Goal: Obtain resource: Obtain resource

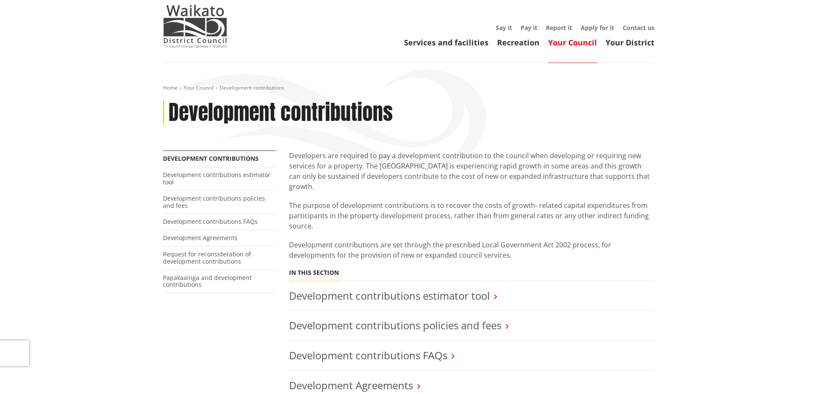
scroll to position [172, 0]
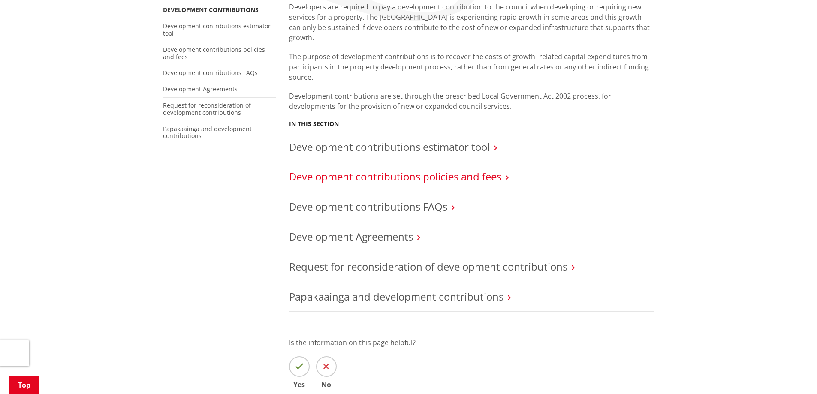
click at [450, 169] on link "Development contributions policies and fees" at bounding box center [395, 176] width 212 height 14
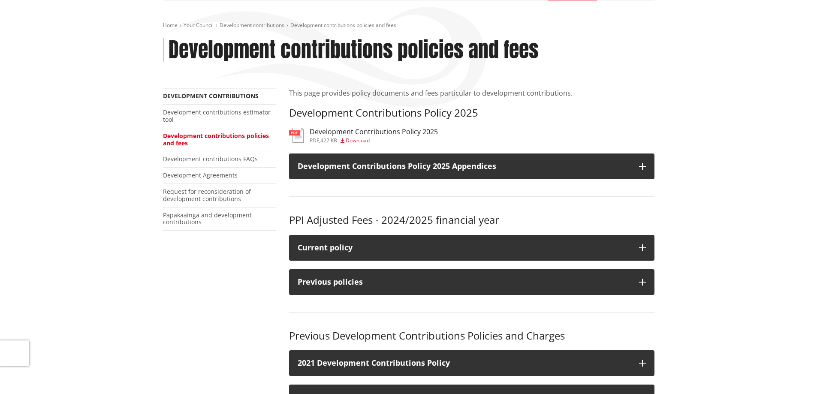
scroll to position [86, 0]
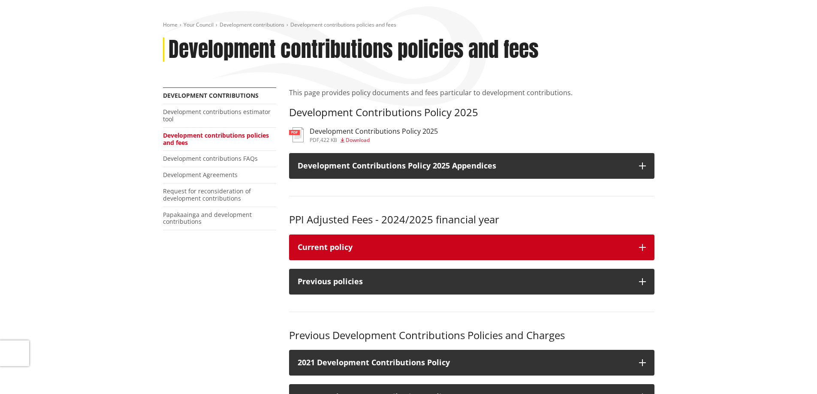
click at [487, 245] on div "Current policy" at bounding box center [464, 247] width 333 height 9
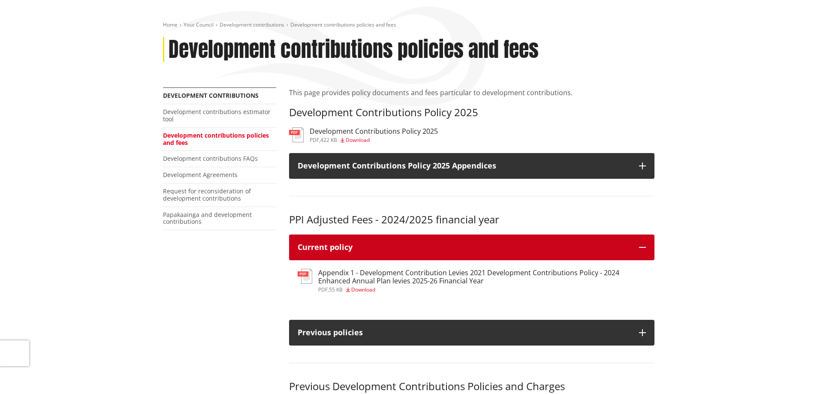
click at [481, 242] on button "Current policy" at bounding box center [471, 248] width 365 height 26
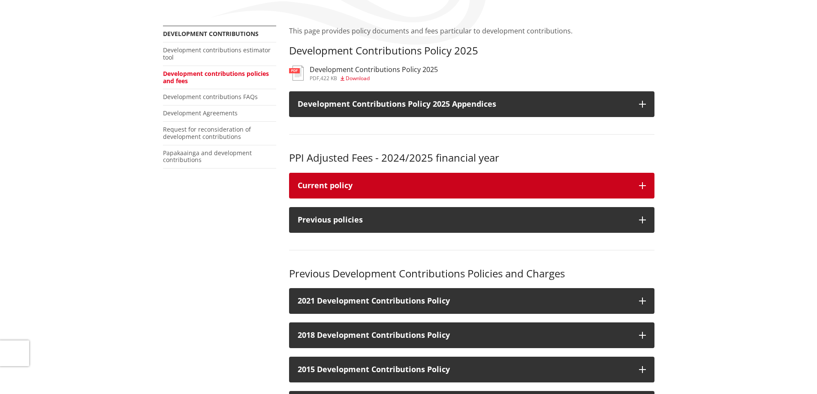
scroll to position [0, 0]
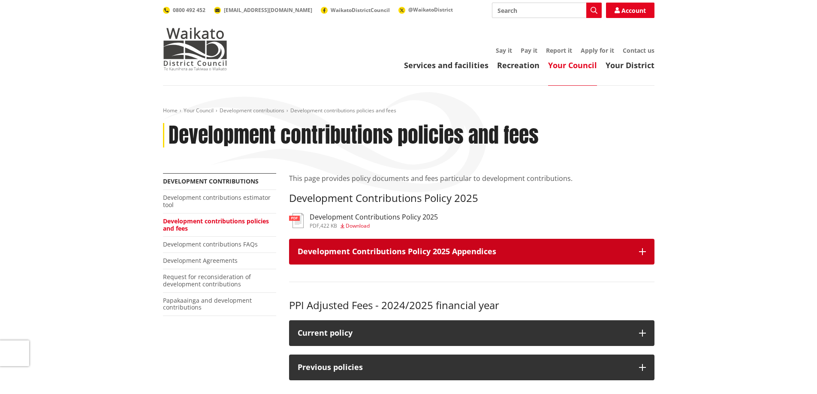
click at [477, 251] on h3 "Development Contributions Policy 2025 Appendices" at bounding box center [464, 251] width 333 height 9
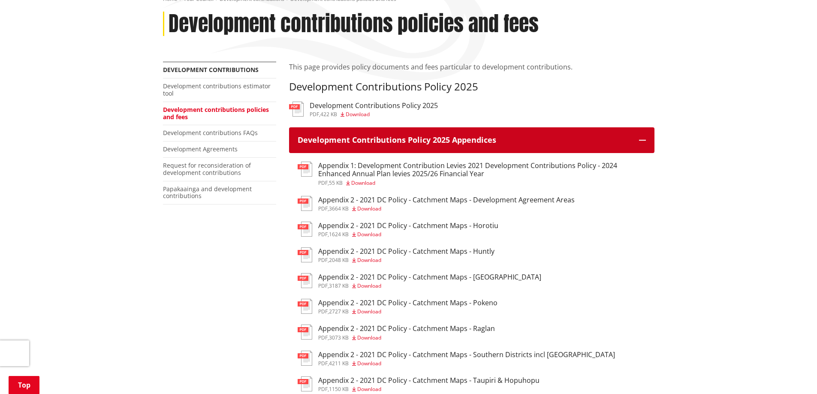
scroll to position [86, 0]
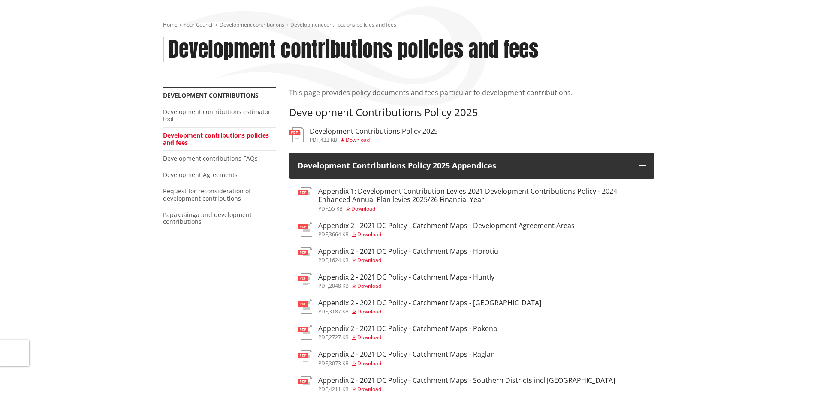
click at [366, 131] on h3 "Development Contributions Policy 2025" at bounding box center [374, 131] width 128 height 8
